Goal: Book appointment/travel/reservation

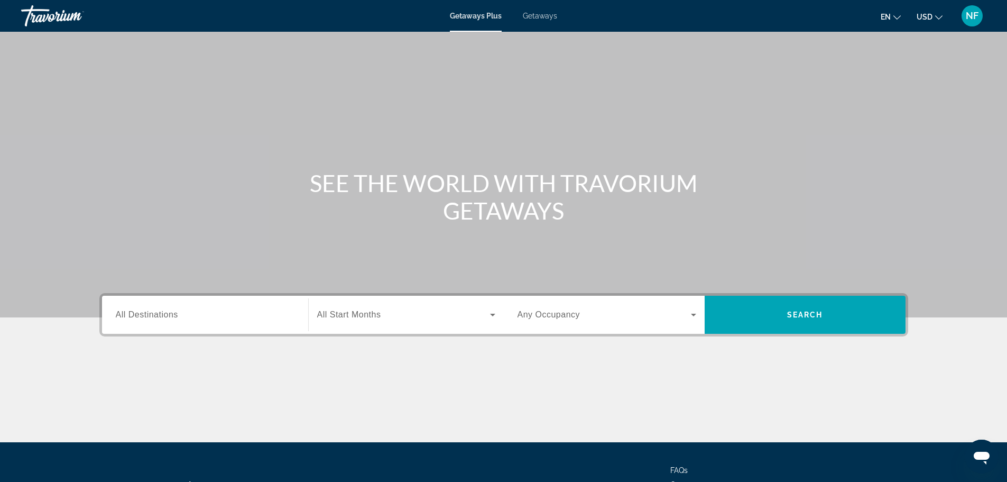
click at [539, 17] on span "Getaways" at bounding box center [540, 16] width 34 height 8
click at [151, 309] on input "Destination All Destinations" at bounding box center [205, 315] width 179 height 13
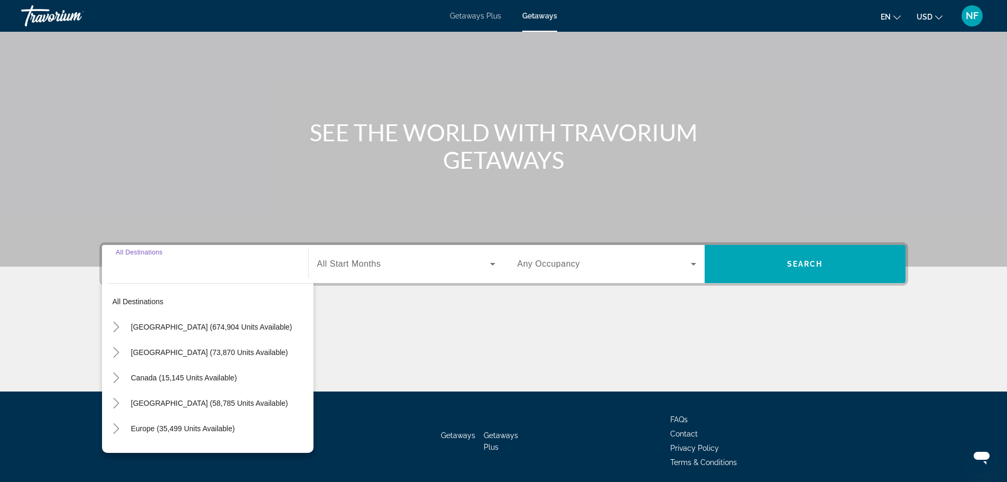
scroll to position [90, 0]
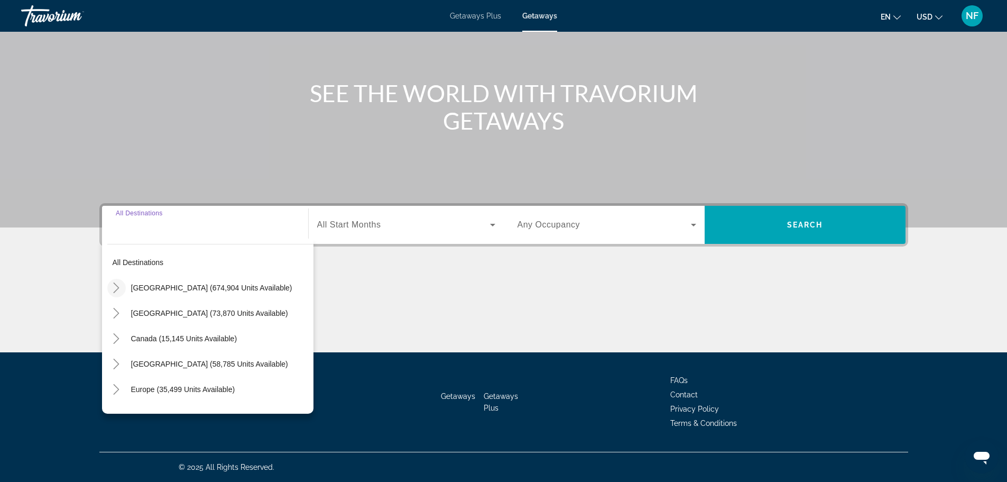
click at [119, 289] on icon "Toggle United States (674,904 units available)" at bounding box center [116, 287] width 11 height 11
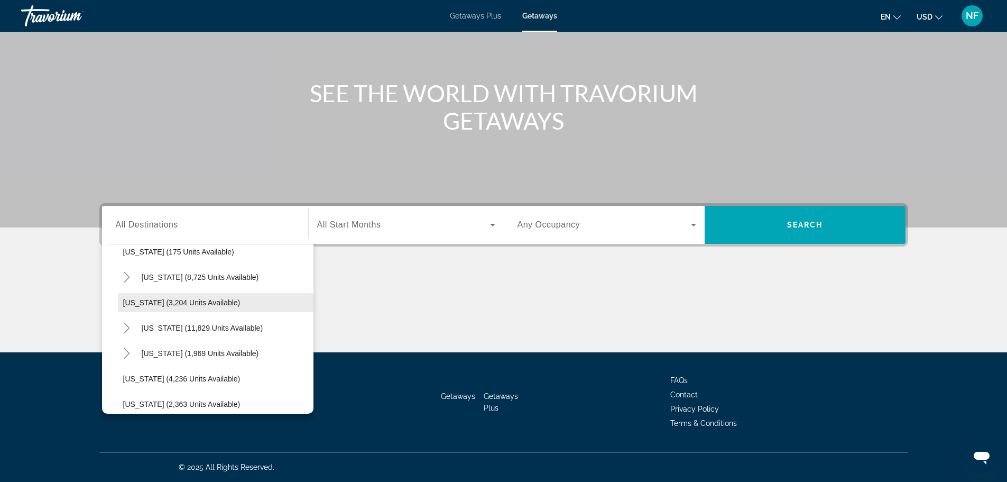
scroll to position [547, 0]
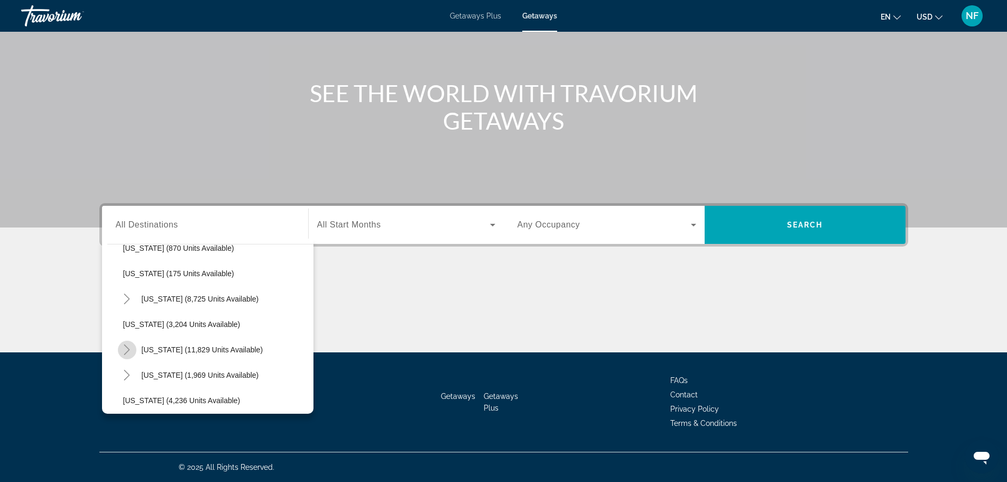
click at [130, 348] on icon "Toggle Nevada (11,829 units available)" at bounding box center [127, 349] width 11 height 11
click at [162, 374] on span "[GEOGRAPHIC_DATA] (9,373 units available)" at bounding box center [210, 375] width 153 height 8
type input "**********"
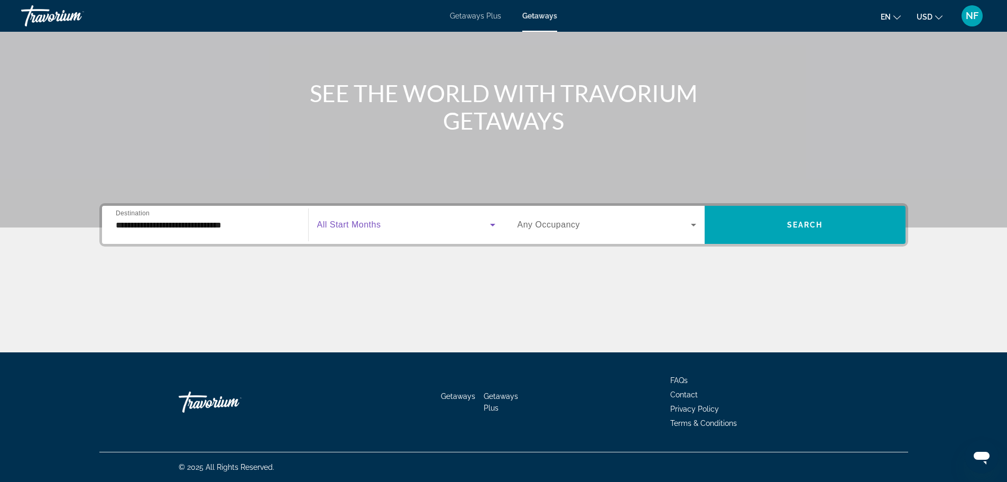
click at [428, 223] on span "Search widget" at bounding box center [403, 224] width 173 height 13
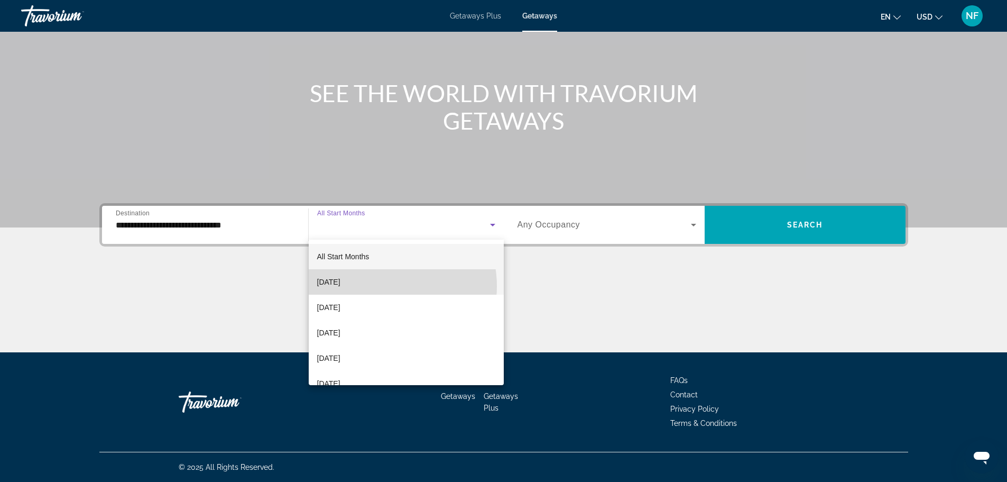
click at [380, 286] on mat-option "[DATE]" at bounding box center [406, 281] width 195 height 25
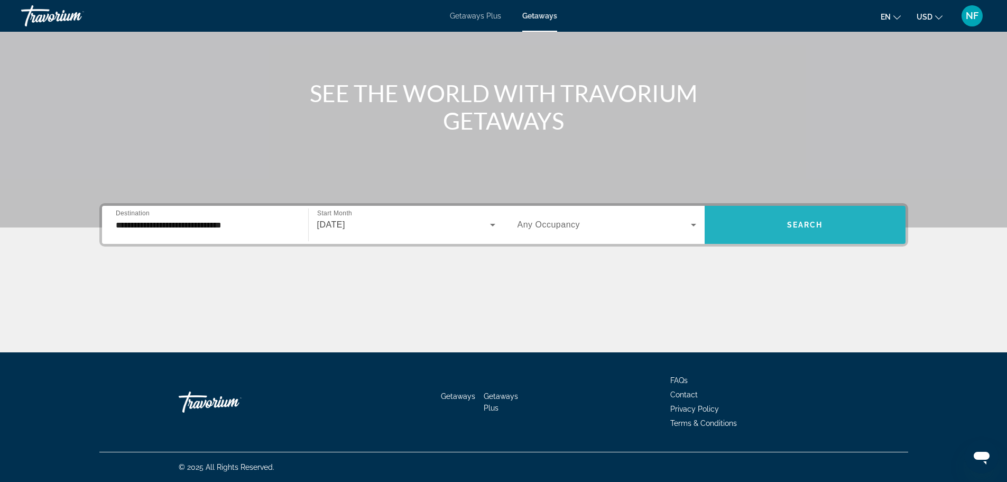
click at [802, 218] on span "Search widget" at bounding box center [805, 224] width 201 height 25
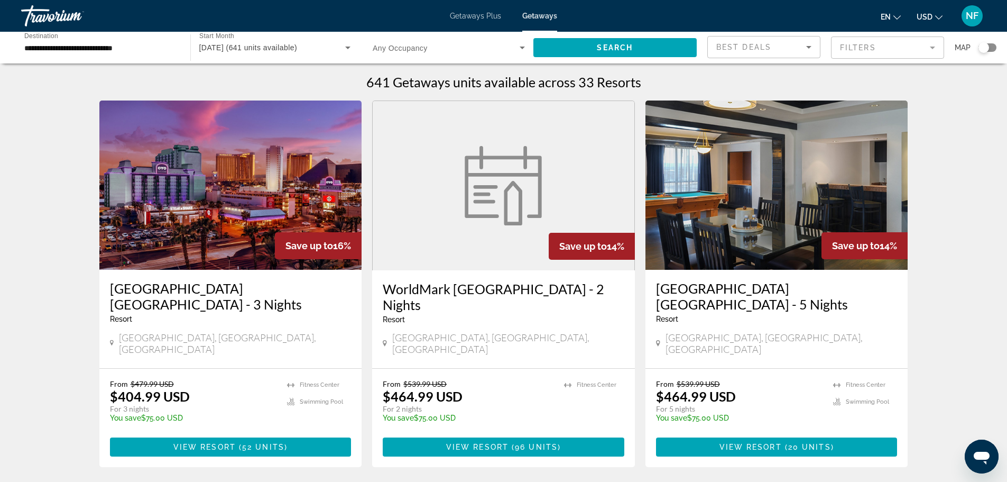
click at [883, 47] on mat-form-field "Filters" at bounding box center [887, 47] width 113 height 22
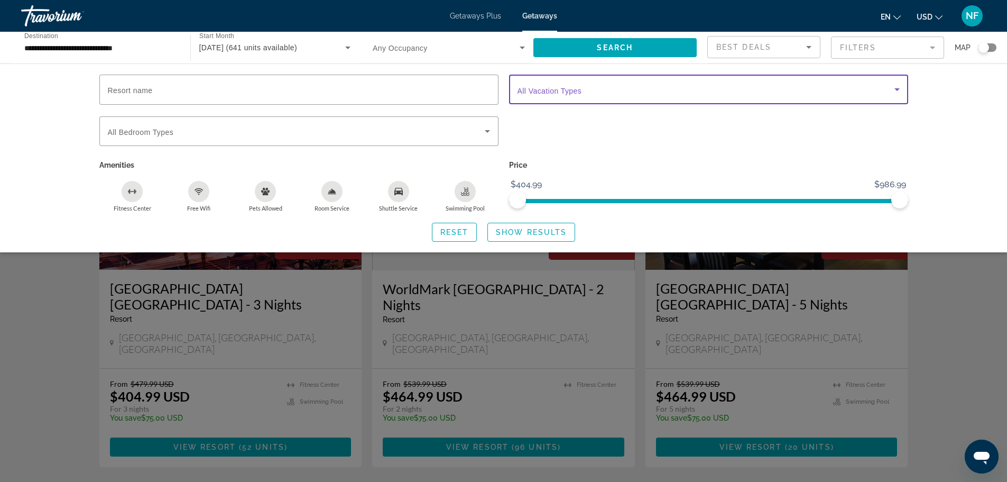
click at [741, 86] on span "Search widget" at bounding box center [705, 89] width 377 height 13
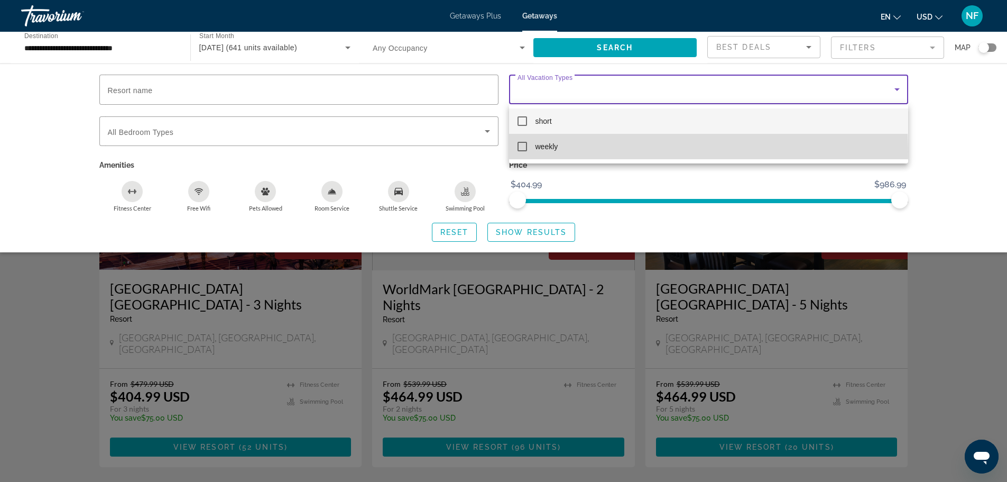
click at [523, 150] on mat-option "weekly" at bounding box center [708, 146] width 399 height 25
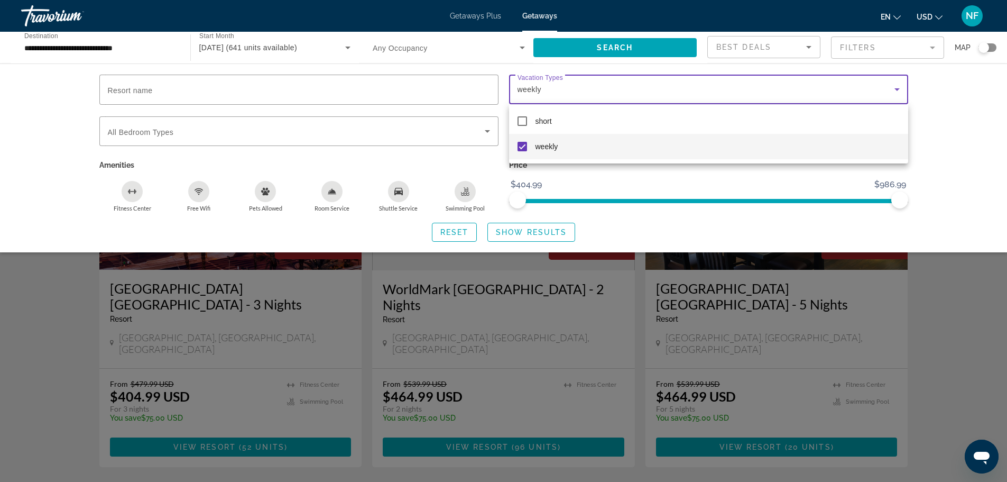
click at [529, 228] on div at bounding box center [503, 241] width 1007 height 482
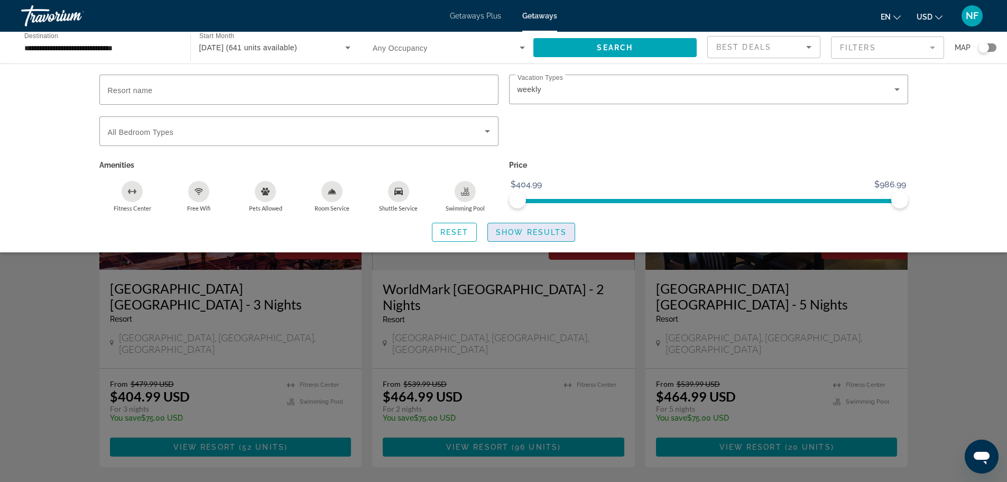
click at [506, 219] on span "Search widget" at bounding box center [531, 231] width 87 height 25
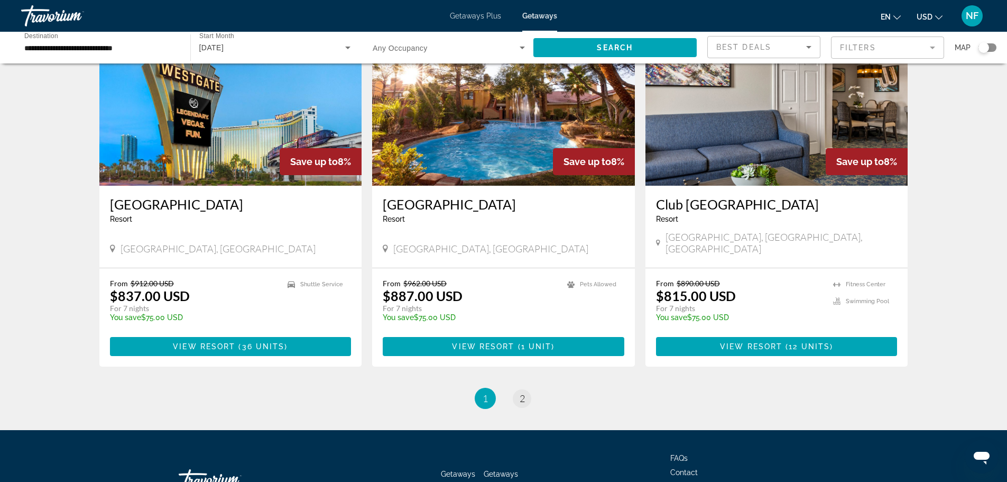
scroll to position [1242, 0]
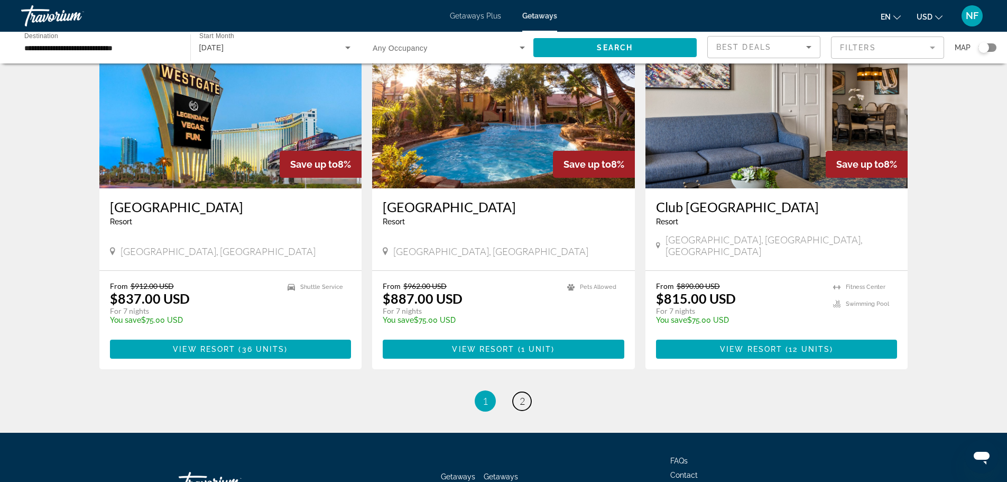
click at [528, 392] on link "page 2" at bounding box center [522, 401] width 19 height 19
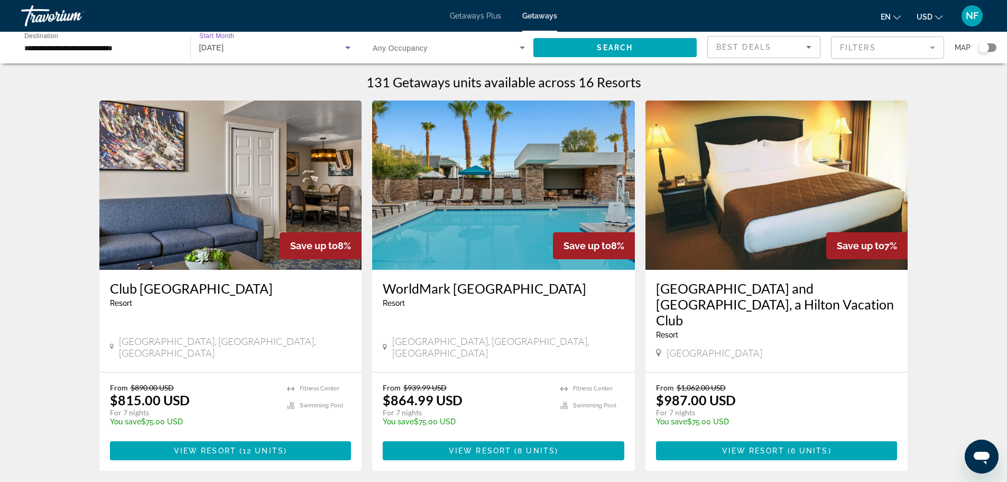
click at [349, 45] on icon "Search widget" at bounding box center [347, 47] width 13 height 13
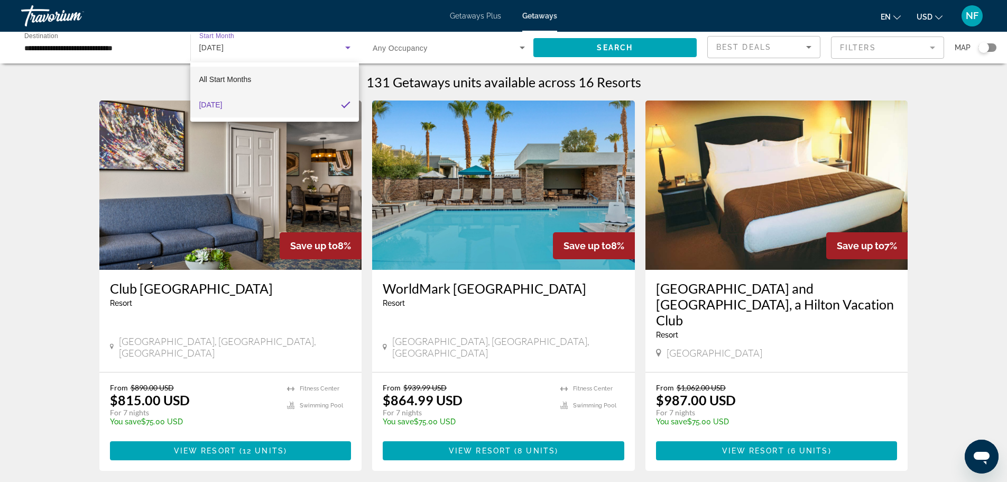
click at [264, 79] on mat-option "All Start Months" at bounding box center [274, 79] width 168 height 25
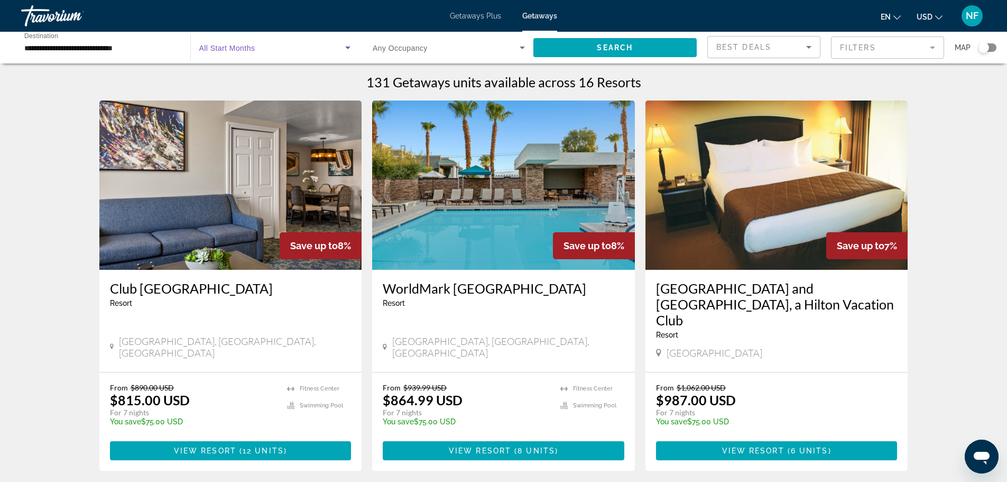
click at [354, 45] on icon "Search widget" at bounding box center [347, 47] width 13 height 13
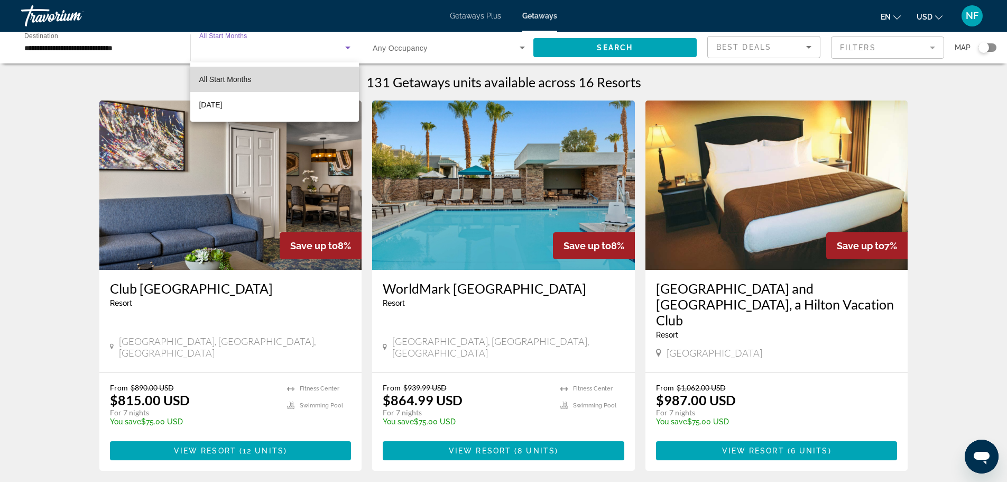
click at [321, 83] on mat-option "All Start Months" at bounding box center [274, 79] width 168 height 25
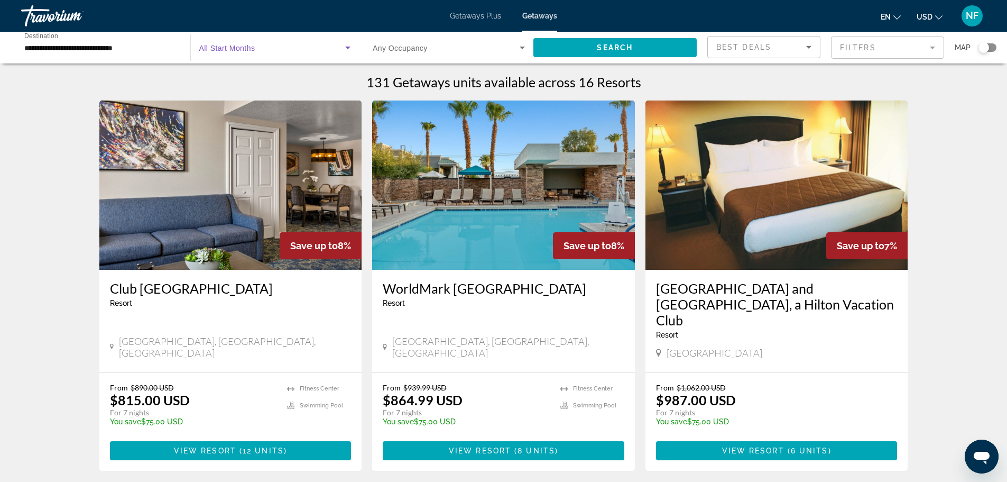
click at [354, 48] on div "Start Month All Start Months" at bounding box center [275, 48] width 169 height 30
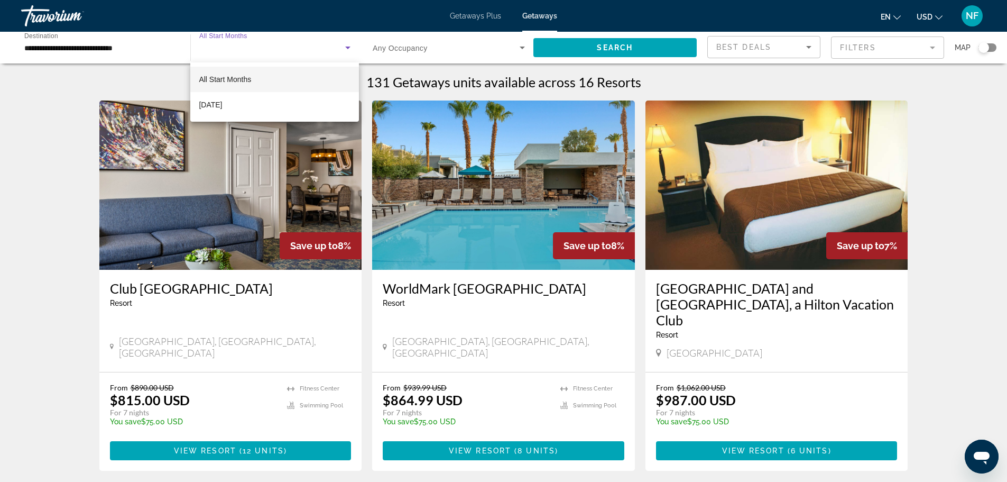
click at [811, 53] on div at bounding box center [503, 241] width 1007 height 482
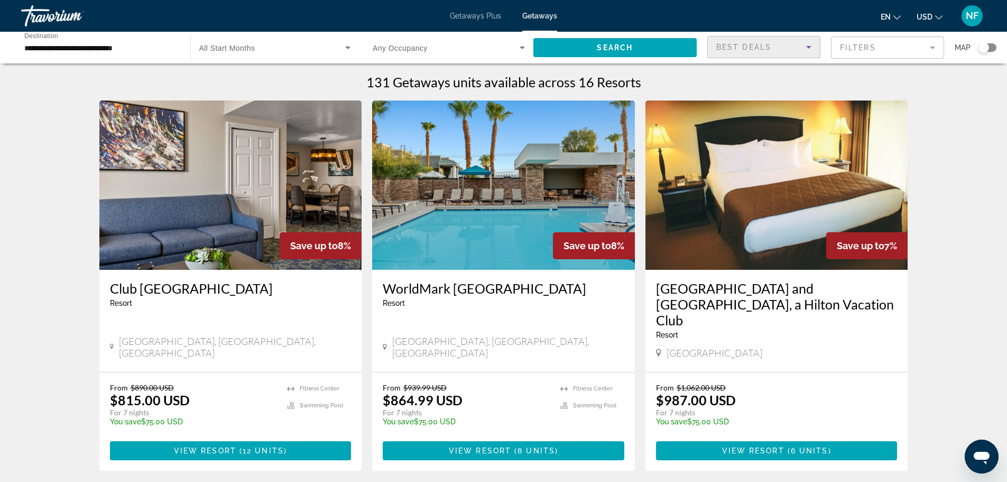
click at [807, 51] on icon "Sort by" at bounding box center [808, 47] width 13 height 13
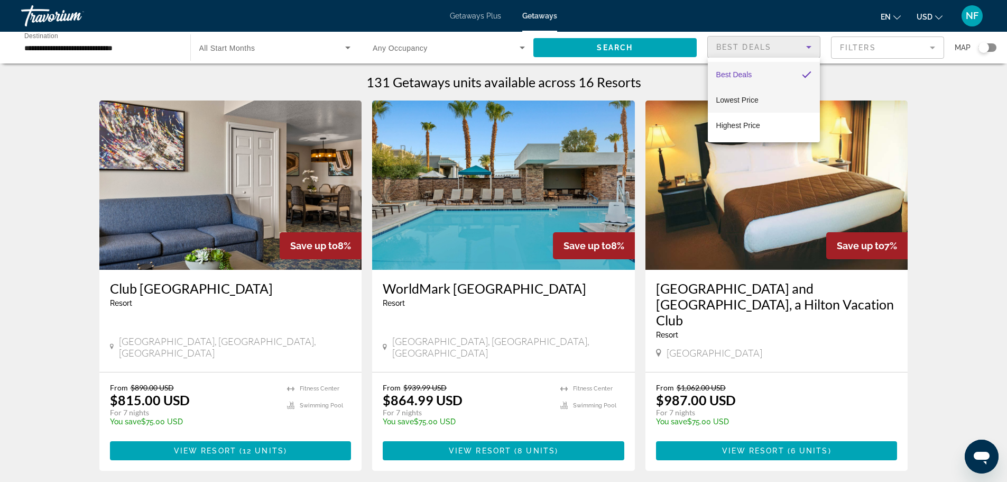
click at [759, 102] on mat-option "Lowest Price" at bounding box center [764, 99] width 112 height 25
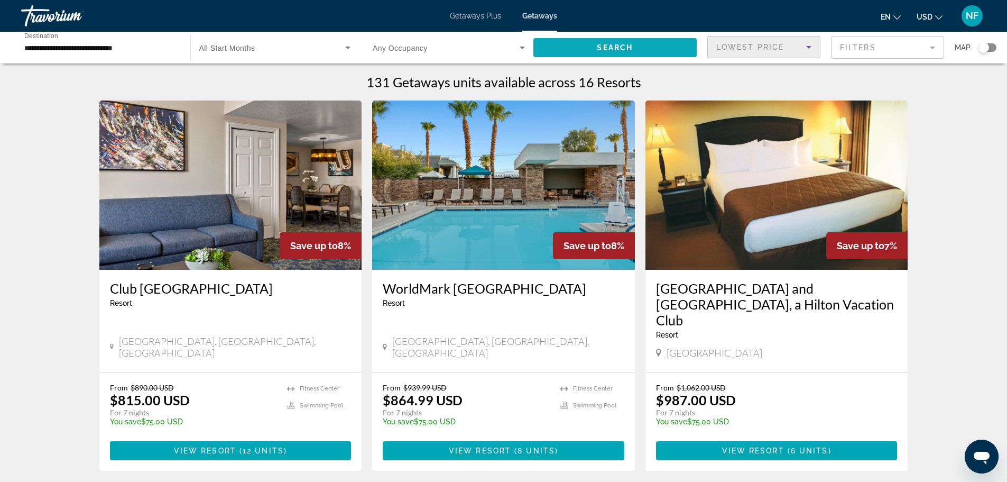
click at [627, 43] on span "Search widget" at bounding box center [615, 47] width 164 height 25
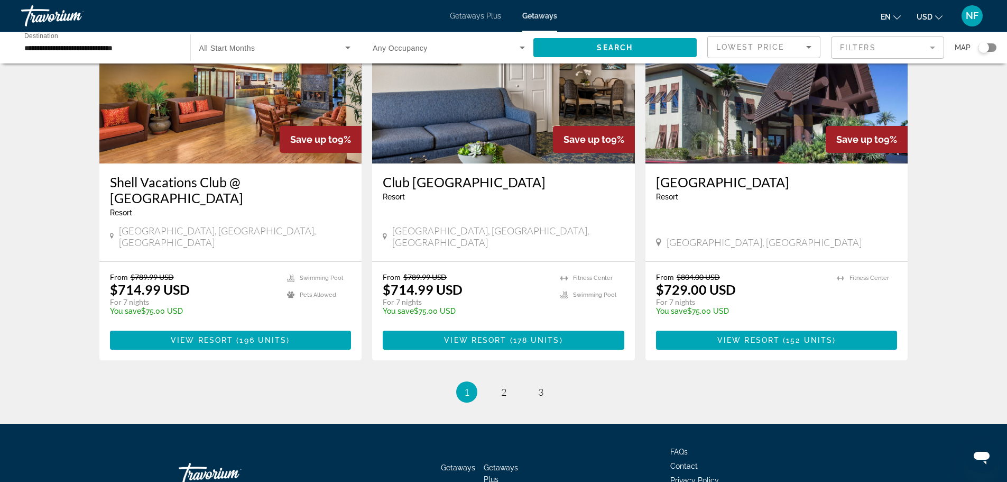
scroll to position [1268, 0]
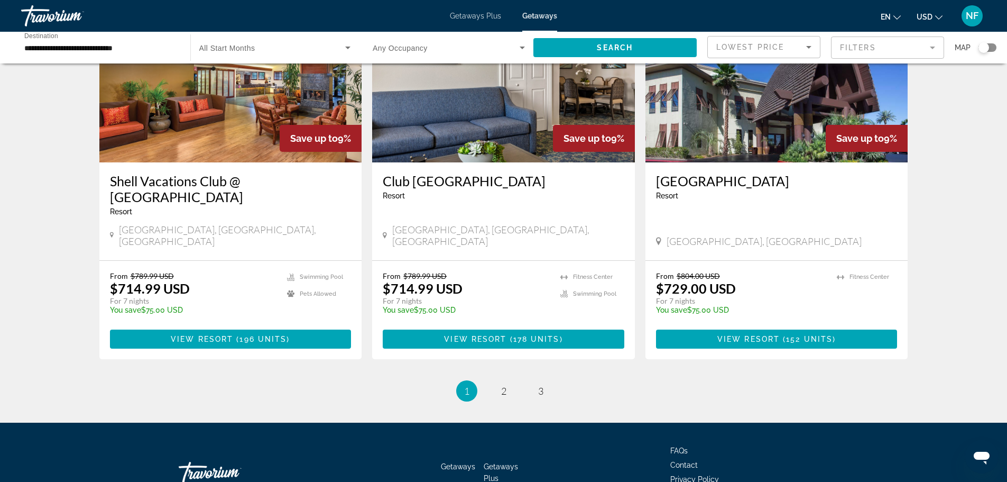
click at [477, 15] on span "Getaways Plus" at bounding box center [475, 16] width 51 height 8
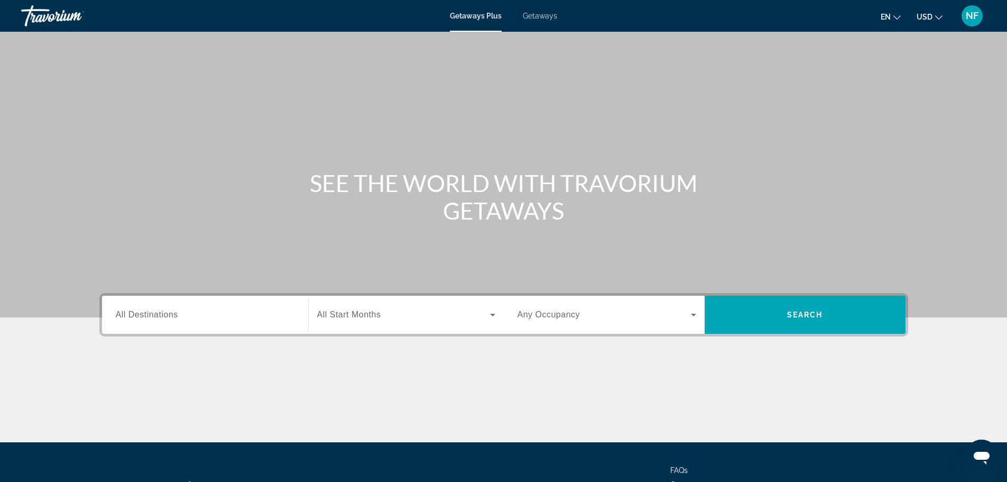
click at [228, 319] on input "Destination All Destinations" at bounding box center [205, 315] width 179 height 13
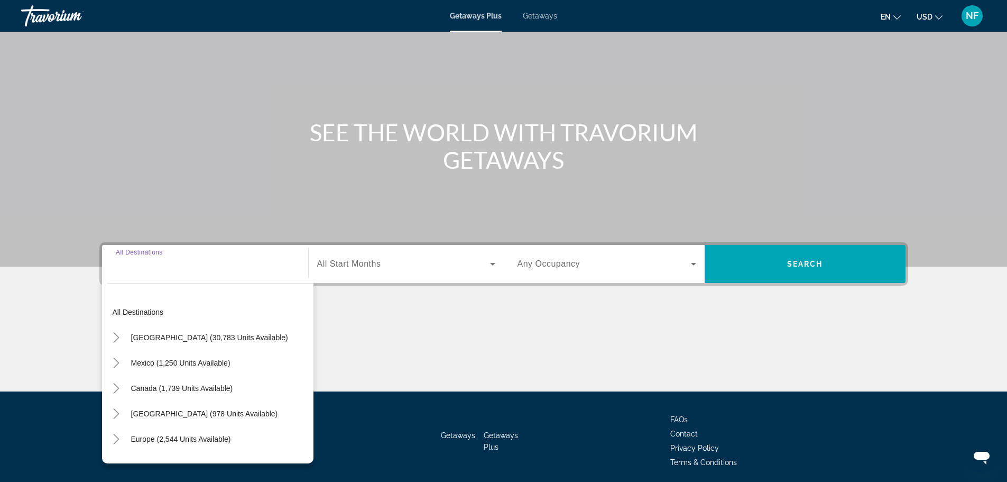
scroll to position [90, 0]
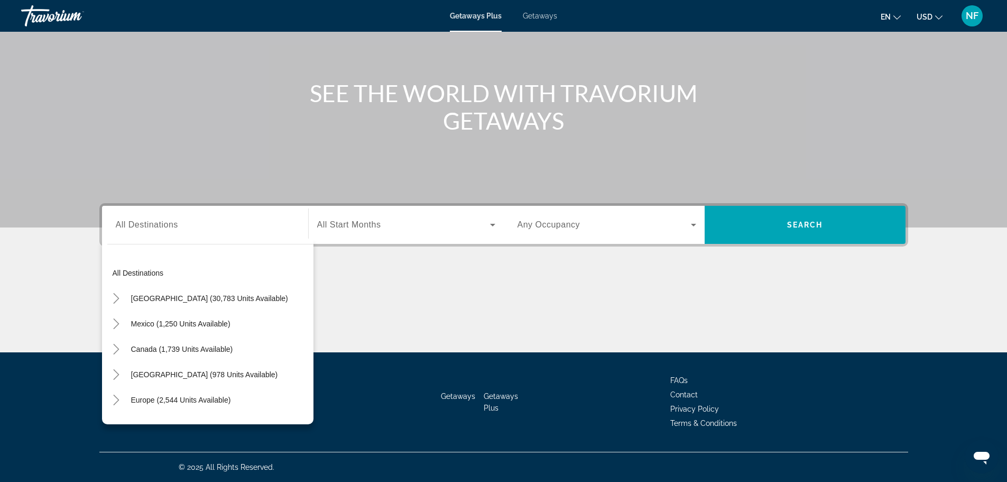
click at [556, 20] on span "Getaways" at bounding box center [540, 16] width 34 height 8
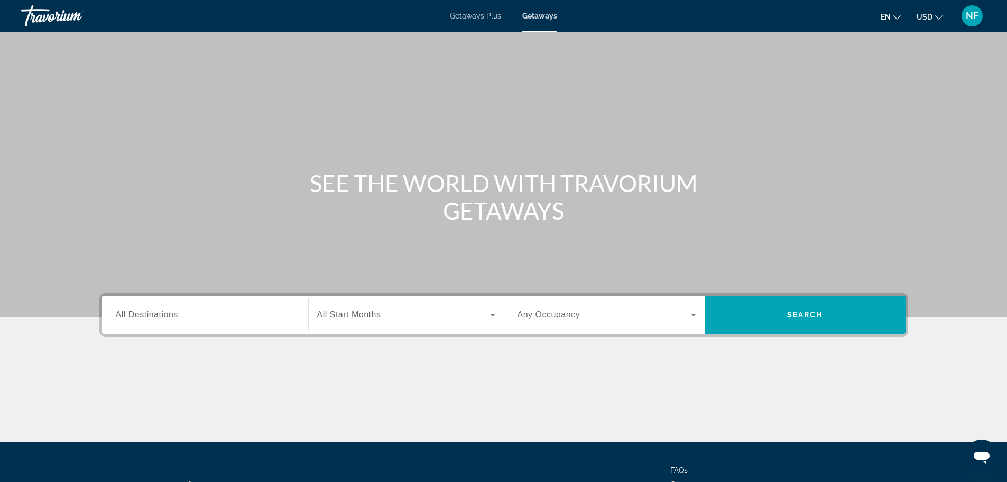
click at [471, 14] on span "Getaways Plus" at bounding box center [475, 16] width 51 height 8
click at [178, 306] on div "Search widget" at bounding box center [205, 315] width 179 height 30
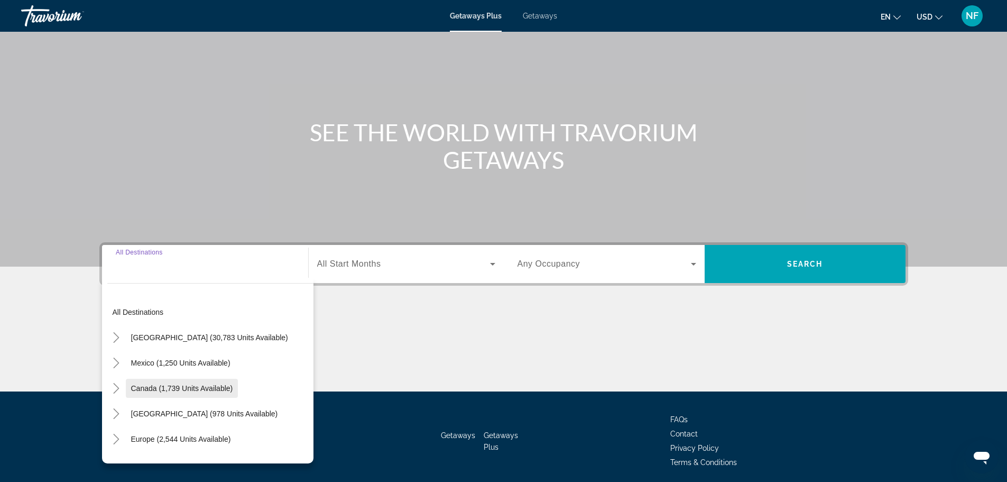
scroll to position [90, 0]
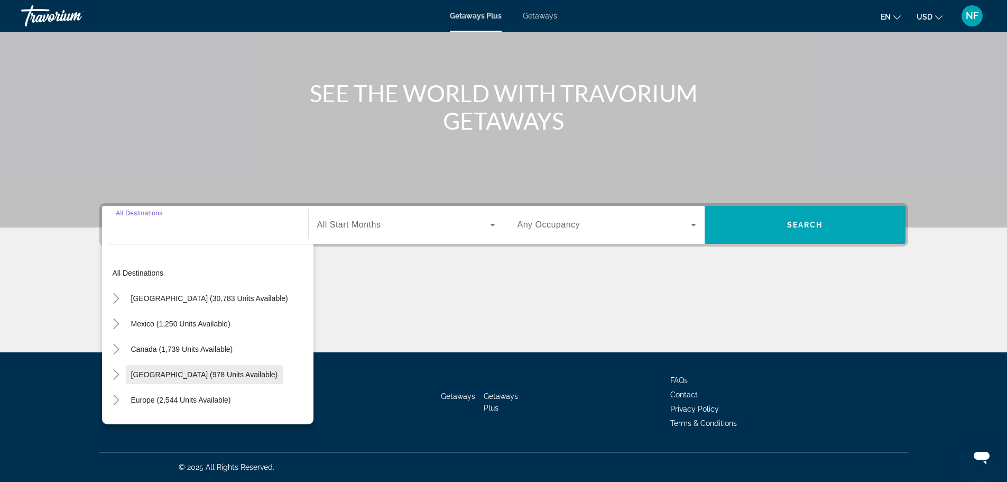
click at [221, 372] on span "[GEOGRAPHIC_DATA] (978 units available)" at bounding box center [204, 374] width 147 height 8
type input "**********"
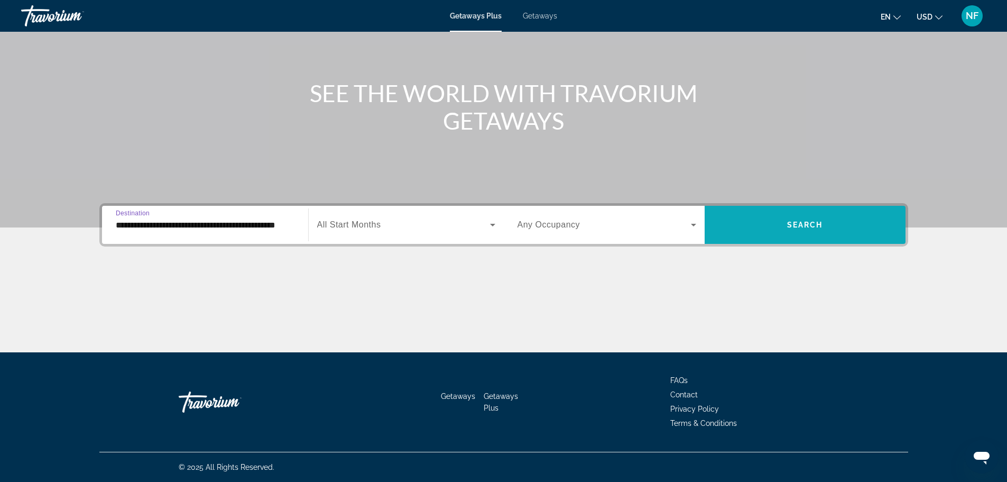
click at [847, 223] on span "Search widget" at bounding box center [805, 224] width 201 height 25
